Goal: Entertainment & Leisure: Consume media (video, audio)

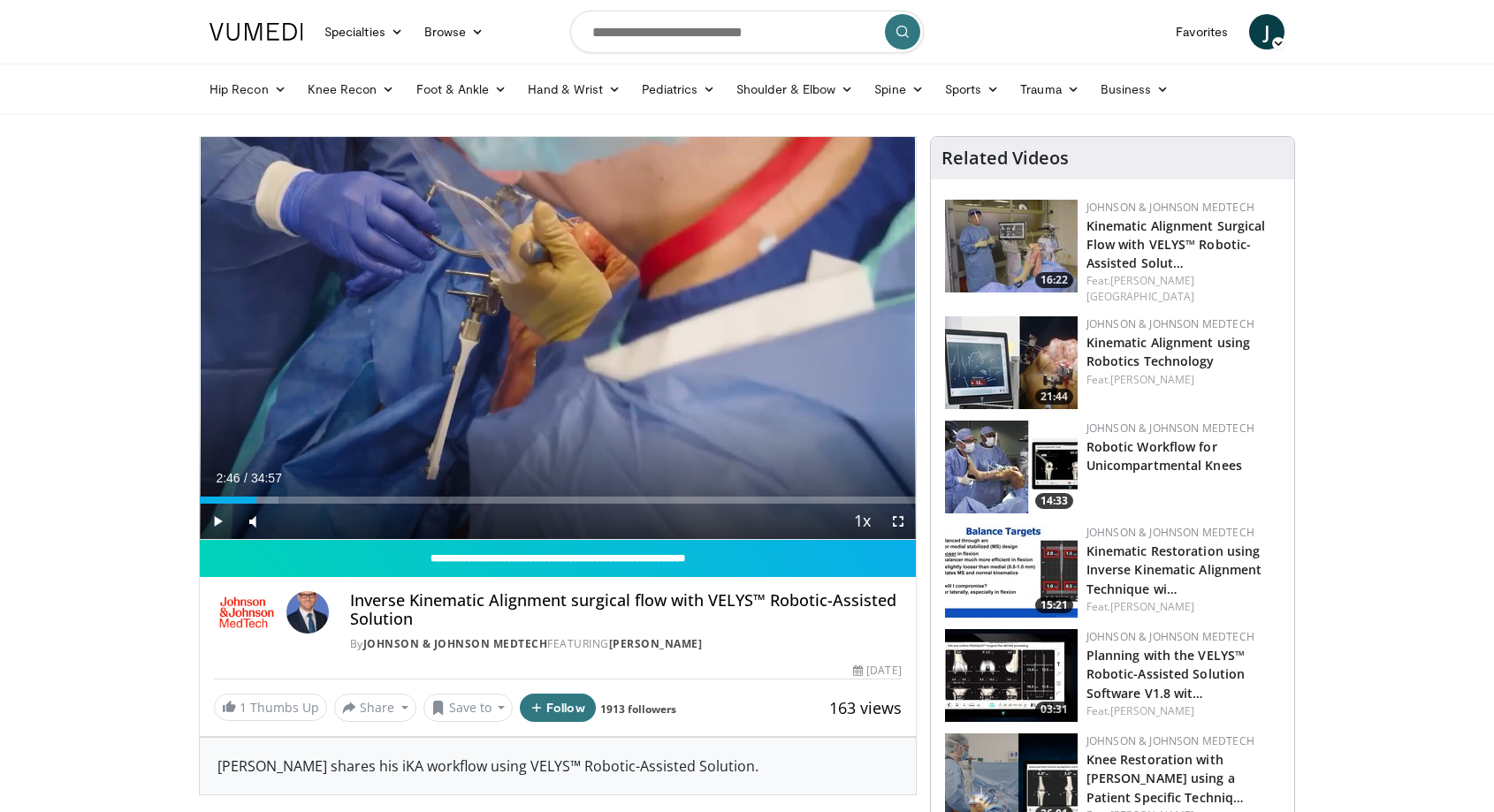
click at [216, 514] on span "Video Player" at bounding box center [217, 522] width 36 height 36
drag, startPoint x: 281, startPoint y: 525, endPoint x: 293, endPoint y: 525, distance: 12.0
click at [293, 524] on div "Volume Level" at bounding box center [284, 521] width 19 height 6
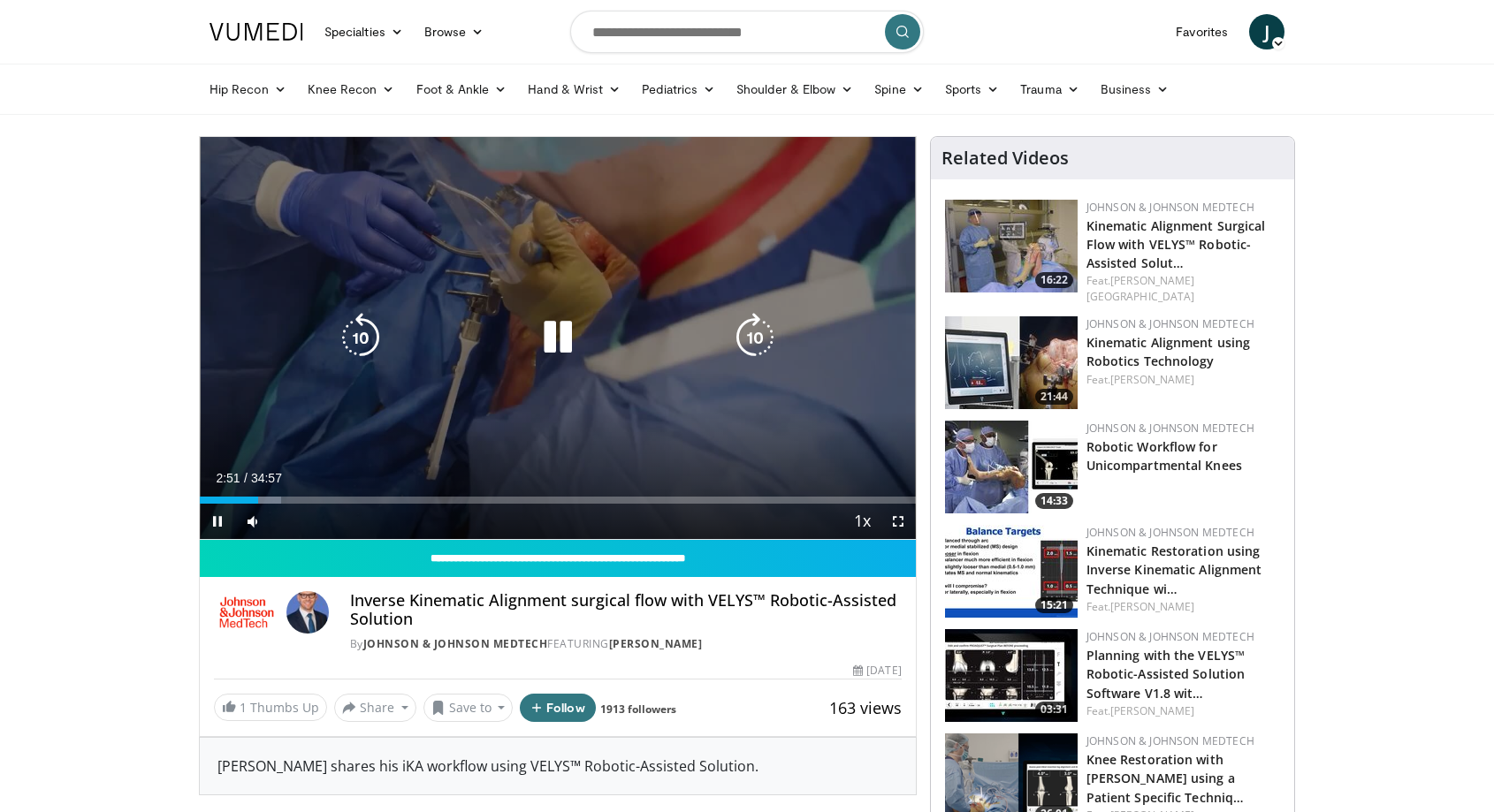
click at [317, 500] on div "Loaded : 11.42% 02:51 05:28" at bounding box center [558, 501] width 716 height 7
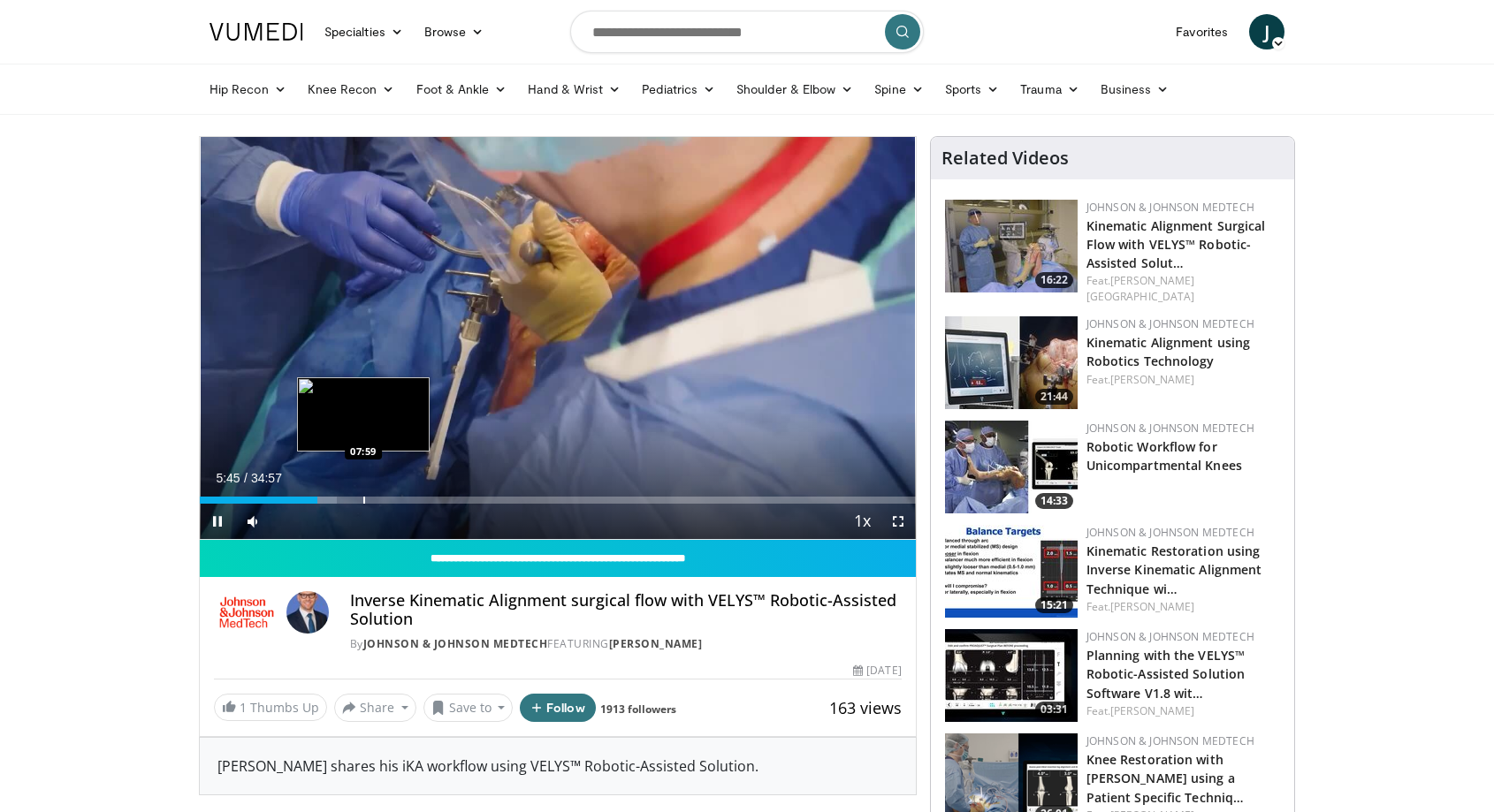
click at [363, 501] on div "Loaded : 19.09% 05:45 07:59" at bounding box center [558, 501] width 716 height 7
click at [352, 499] on div "Progress Bar" at bounding box center [353, 501] width 2 height 7
click at [367, 497] on div "Progress Bar" at bounding box center [368, 501] width 2 height 7
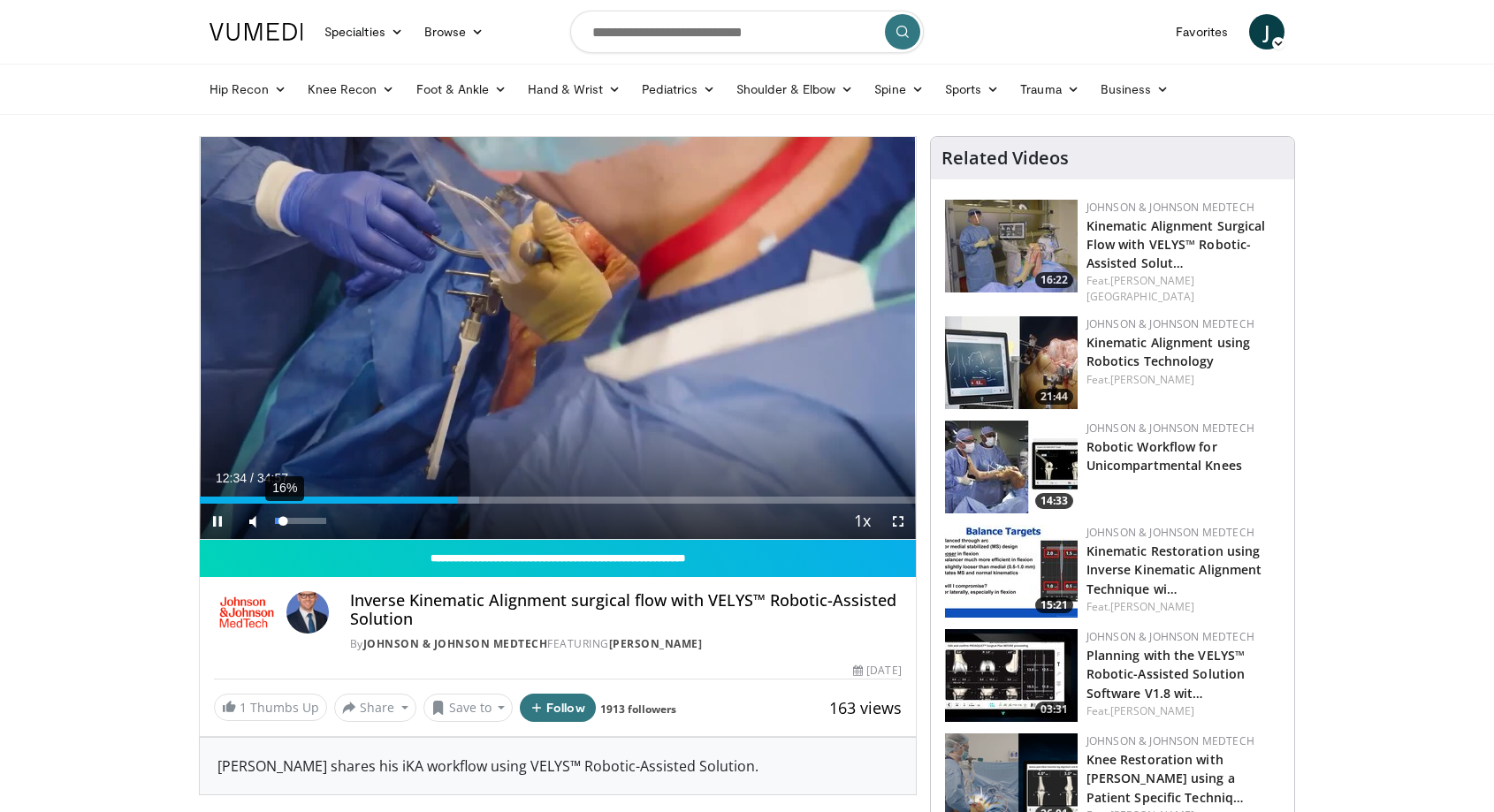
click at [283, 518] on div "16%" at bounding box center [301, 522] width 62 height 36
click at [215, 519] on span "Video Player" at bounding box center [217, 522] width 36 height 36
click at [220, 516] on span "Video Player" at bounding box center [217, 522] width 36 height 36
click at [280, 522] on div "Volume Level" at bounding box center [277, 521] width 5 height 6
click at [217, 517] on span "Video Player" at bounding box center [217, 522] width 36 height 36
